Goal: Task Accomplishment & Management: Use online tool/utility

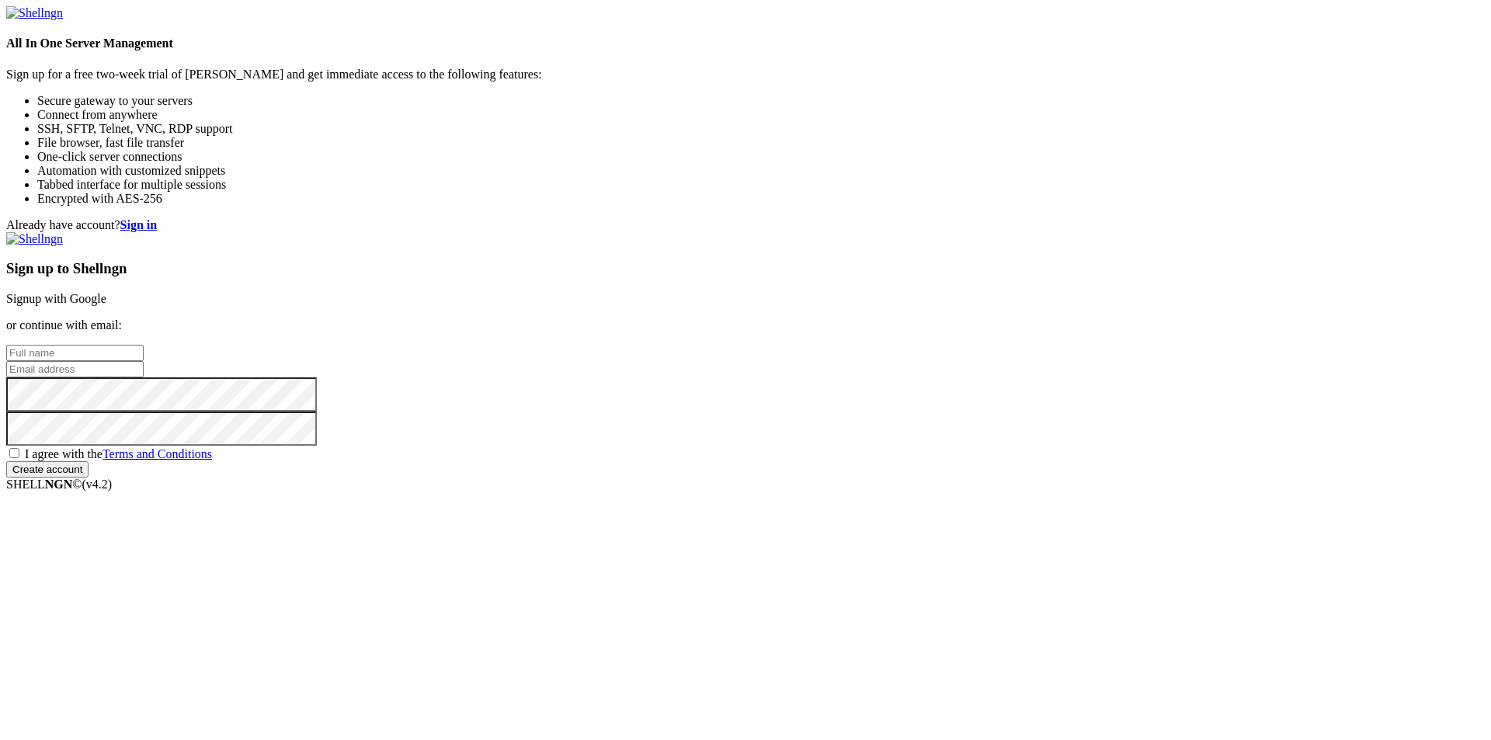
click at [901, 271] on div "Sign up to Shellngn Signup with Google or continue with email: I agree with the…" at bounding box center [745, 354] width 1479 height 245
click at [106, 292] on link "Signup with Google" at bounding box center [56, 298] width 100 height 13
click at [144, 345] on input "text" at bounding box center [74, 353] width 137 height 16
type input "Rod"
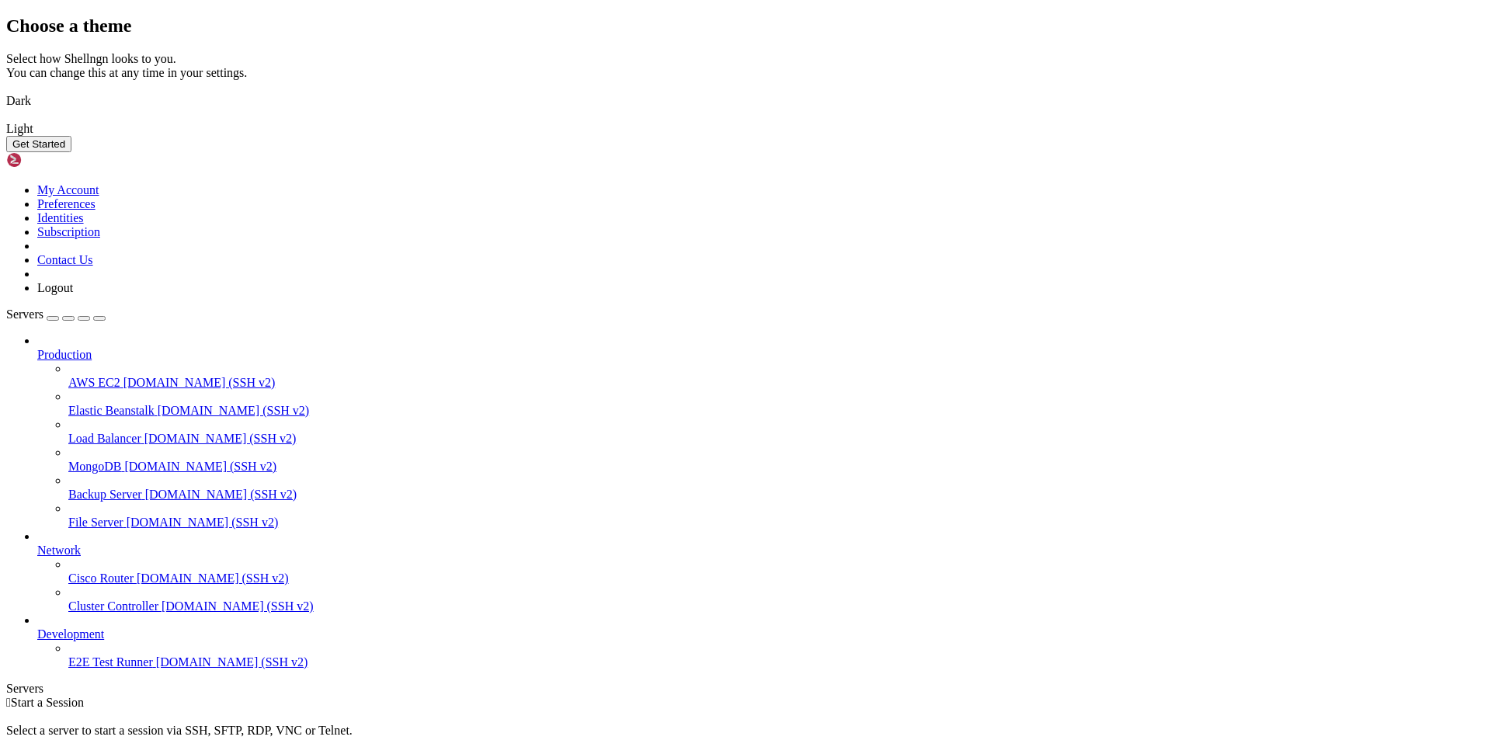
click at [71, 152] on button "Get Started" at bounding box center [38, 144] width 65 height 16
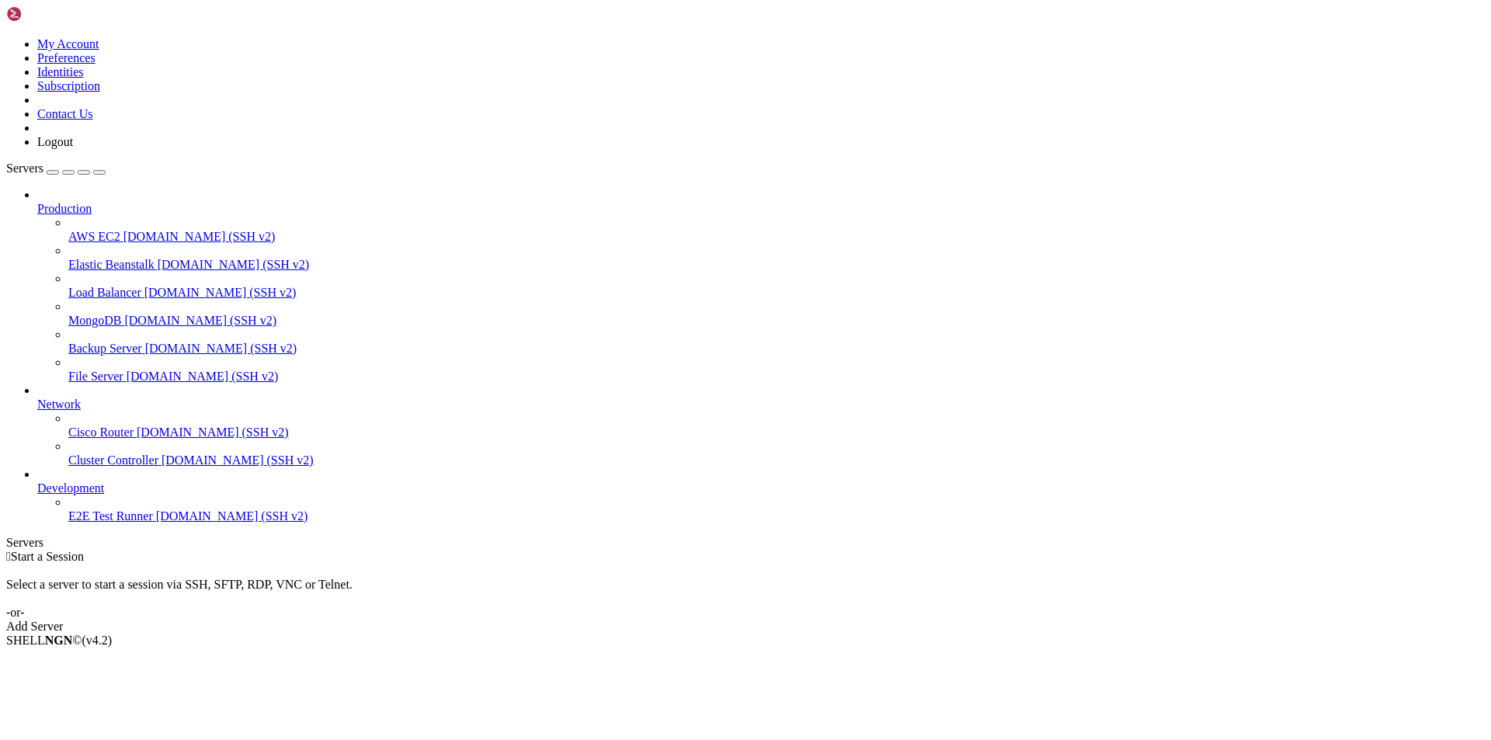
click at [6, 37] on icon at bounding box center [6, 37] width 0 height 0
click at [99, 49] on link "My Account" at bounding box center [68, 43] width 62 height 13
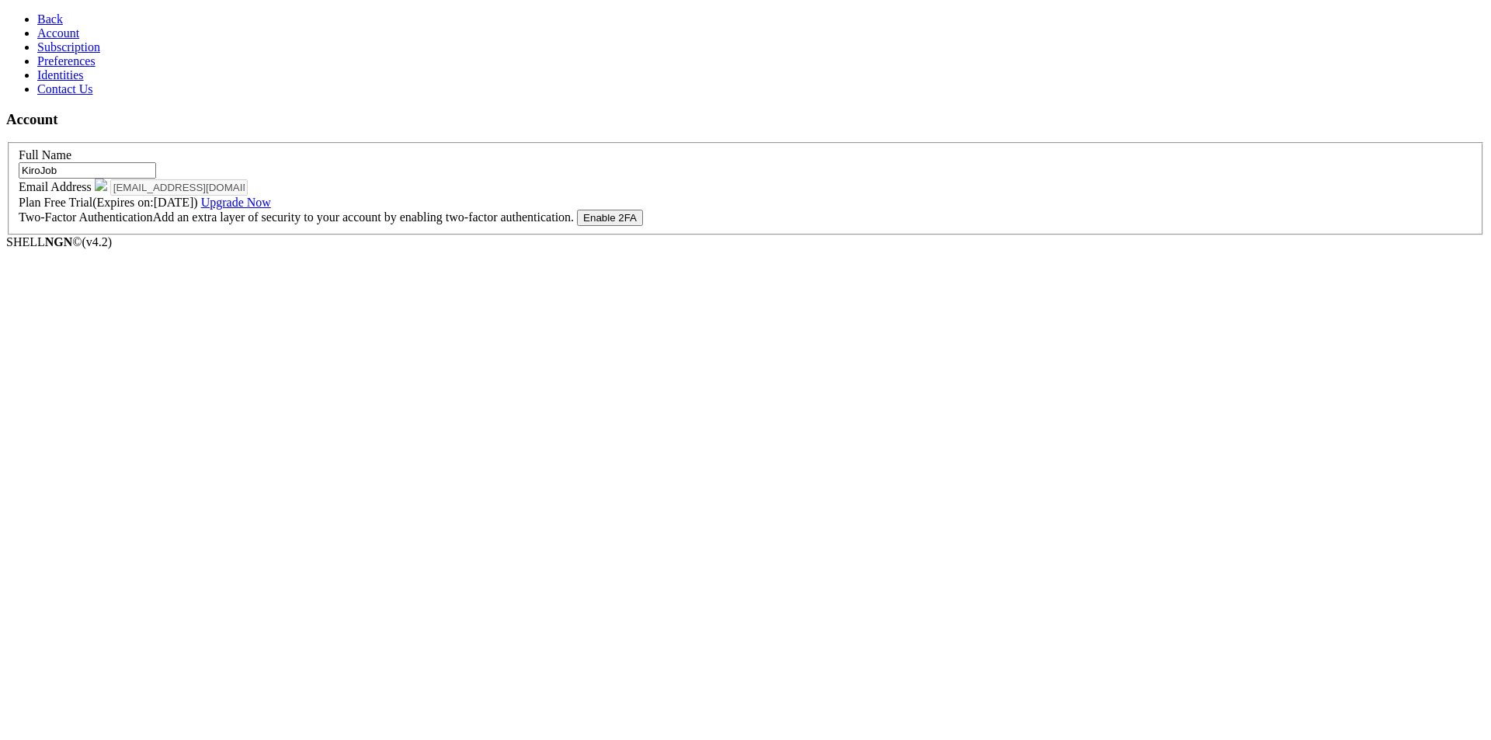
click at [78, 54] on span "Subscription" at bounding box center [68, 46] width 63 height 13
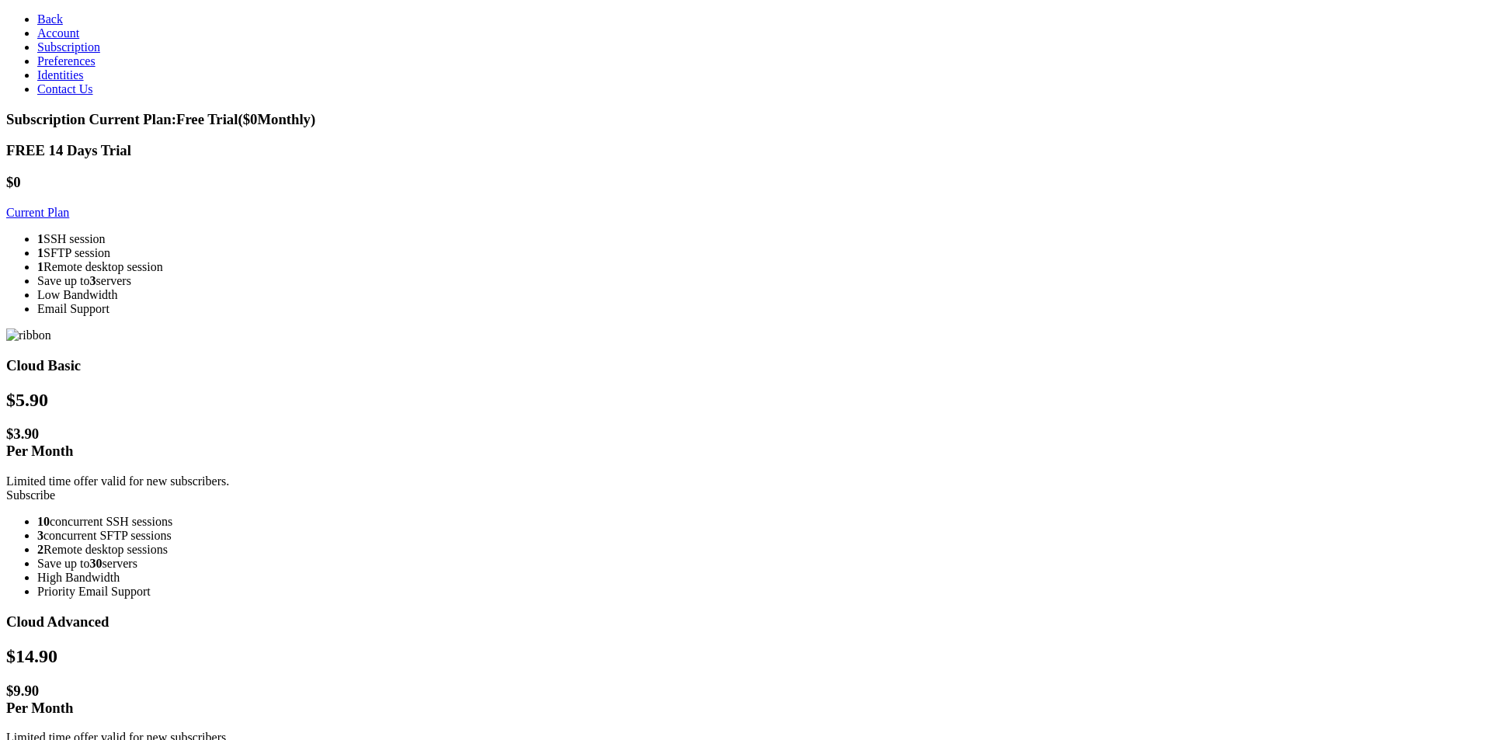
click at [37, 20] on span "Back" at bounding box center [50, 18] width 26 height 13
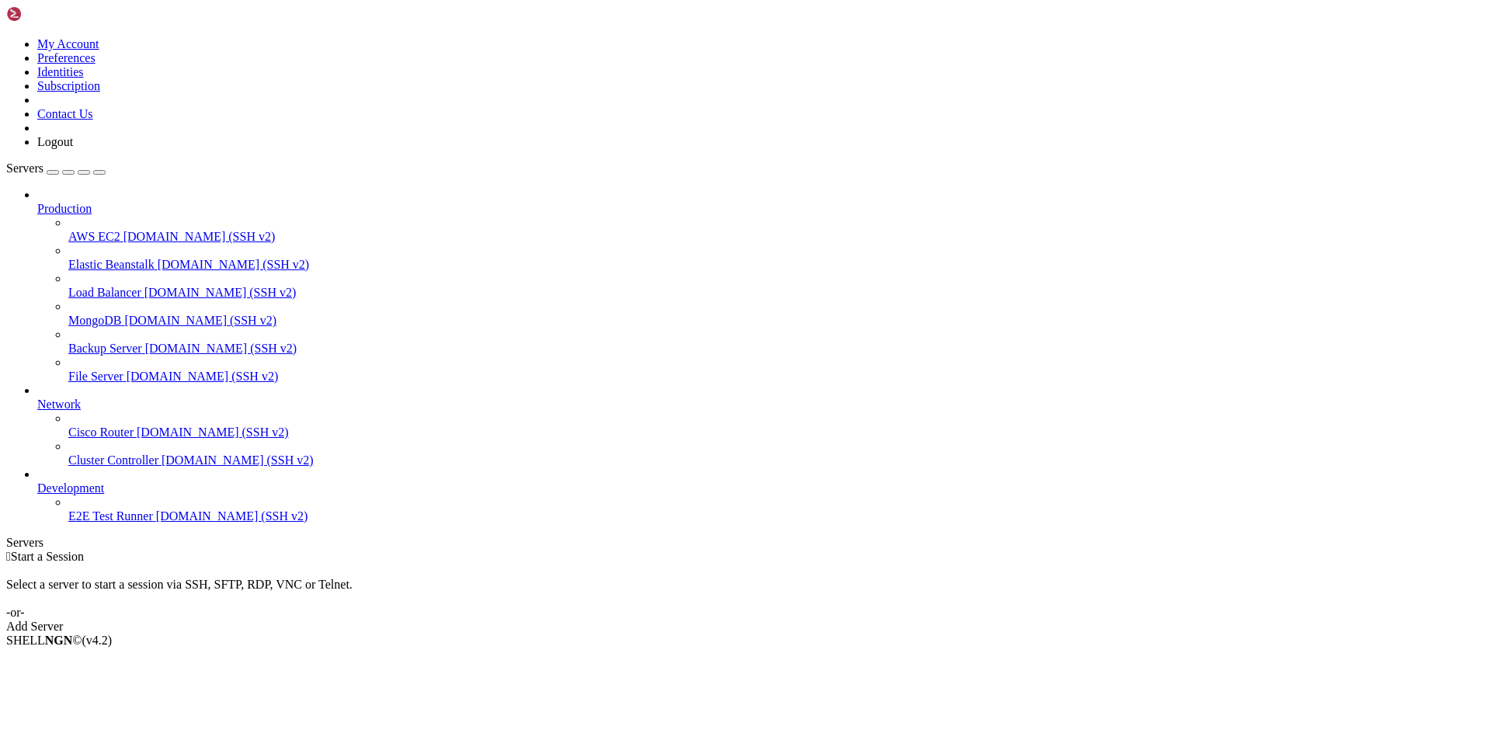
click at [92, 202] on span "Production" at bounding box center [64, 208] width 54 height 13
click at [37, 202] on icon at bounding box center [37, 202] width 0 height 0
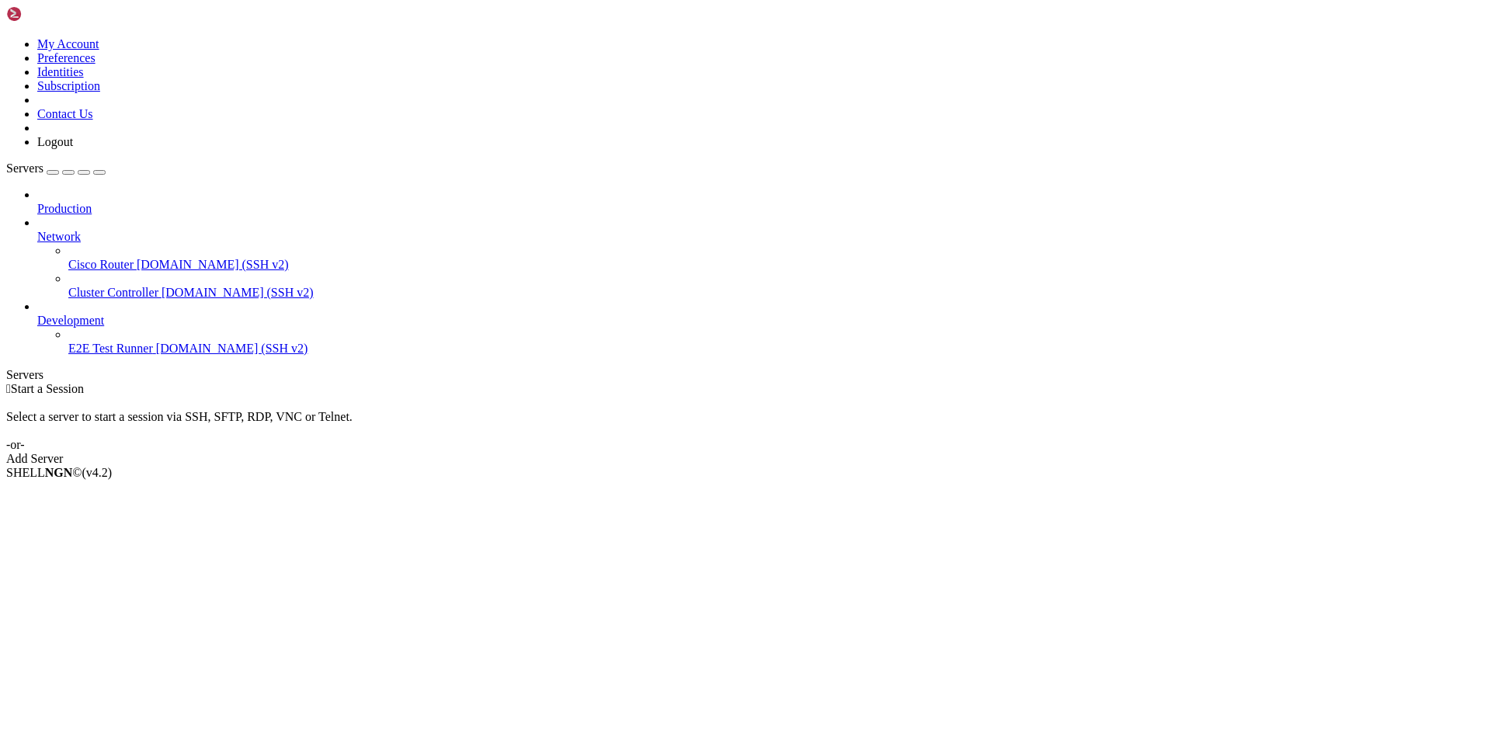
click at [37, 230] on icon at bounding box center [37, 230] width 0 height 0
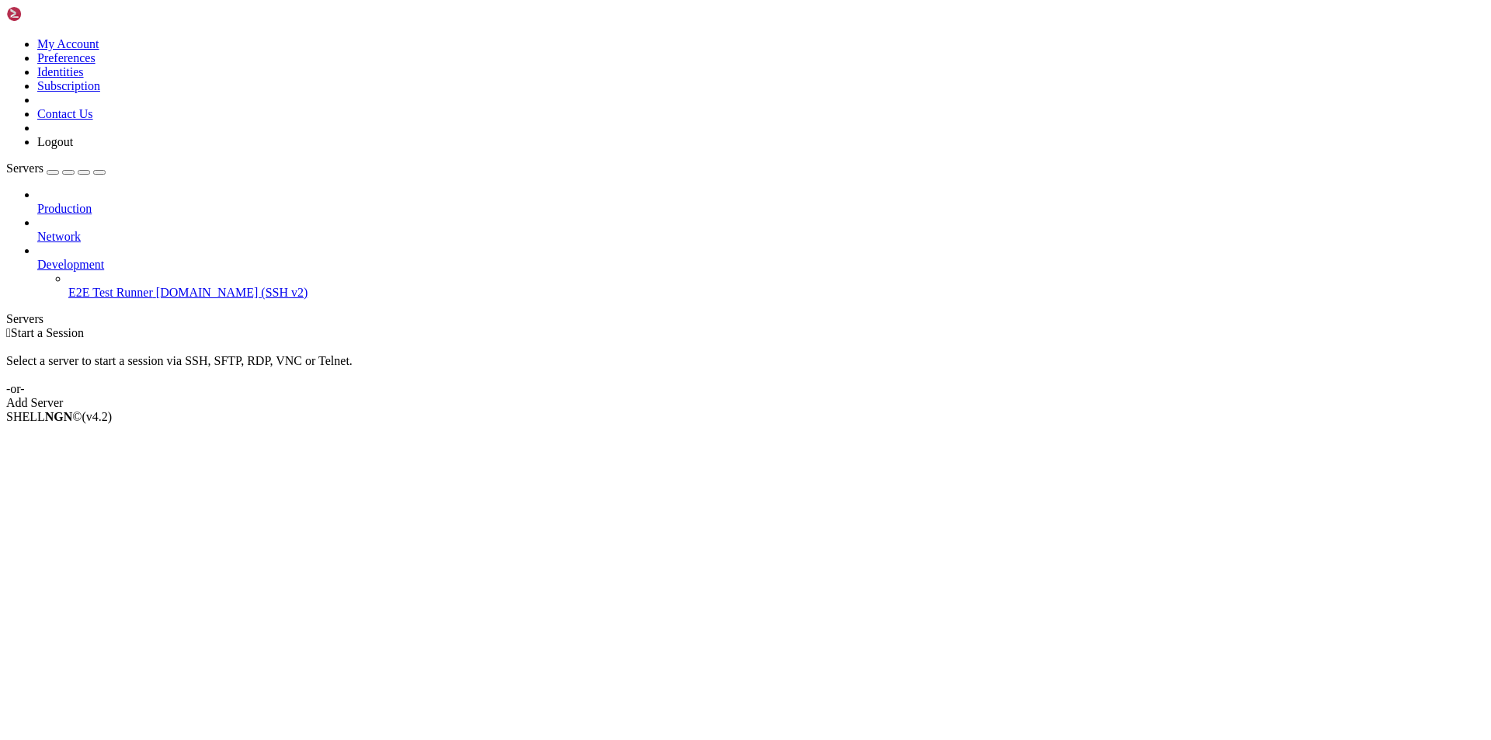
click at [37, 258] on icon at bounding box center [37, 258] width 0 height 0
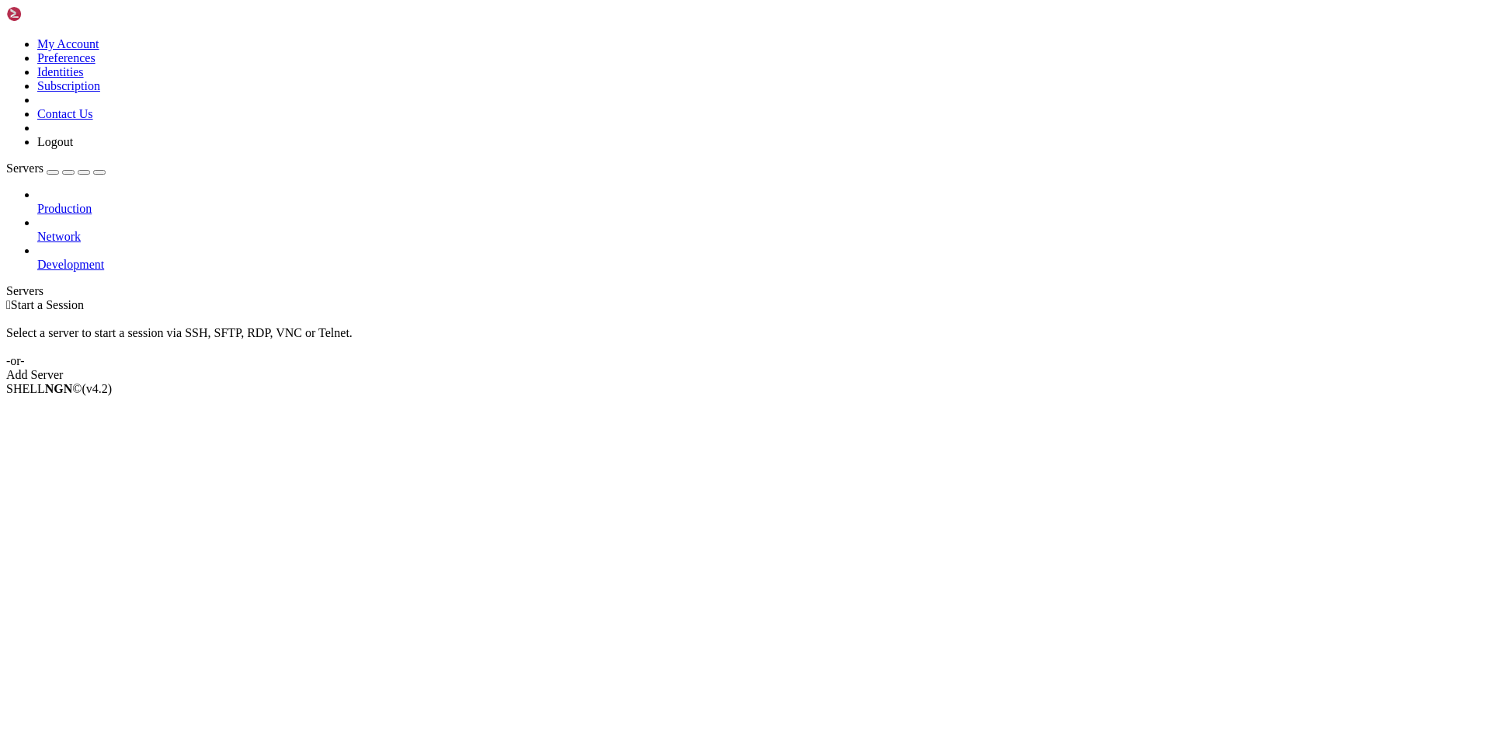
click at [832, 368] on div "Add Server" at bounding box center [745, 375] width 1479 height 14
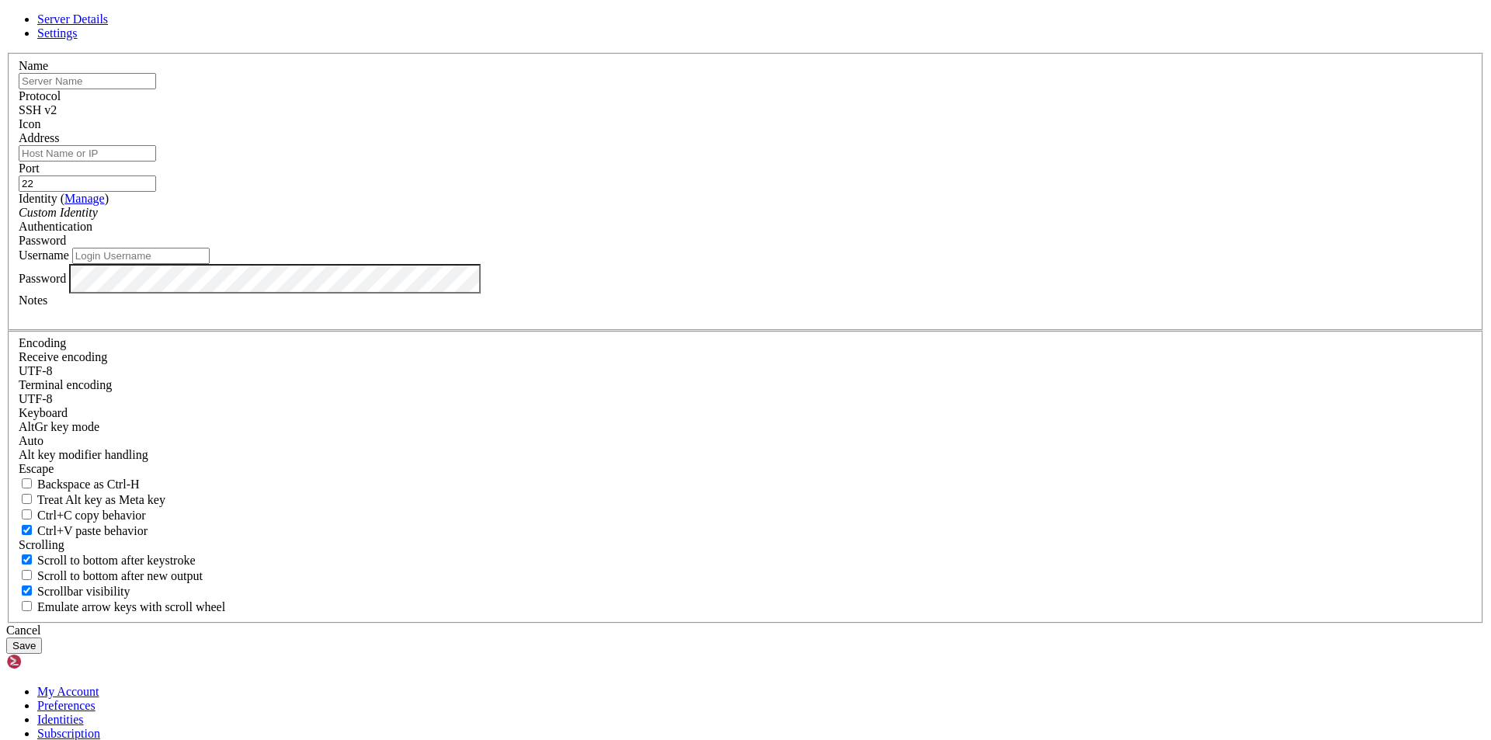
click at [1046, 255] on div "Server Details Settings Name Protocol SSH v2 Icon" at bounding box center [745, 333] width 1479 height 642
